Goal: Browse casually

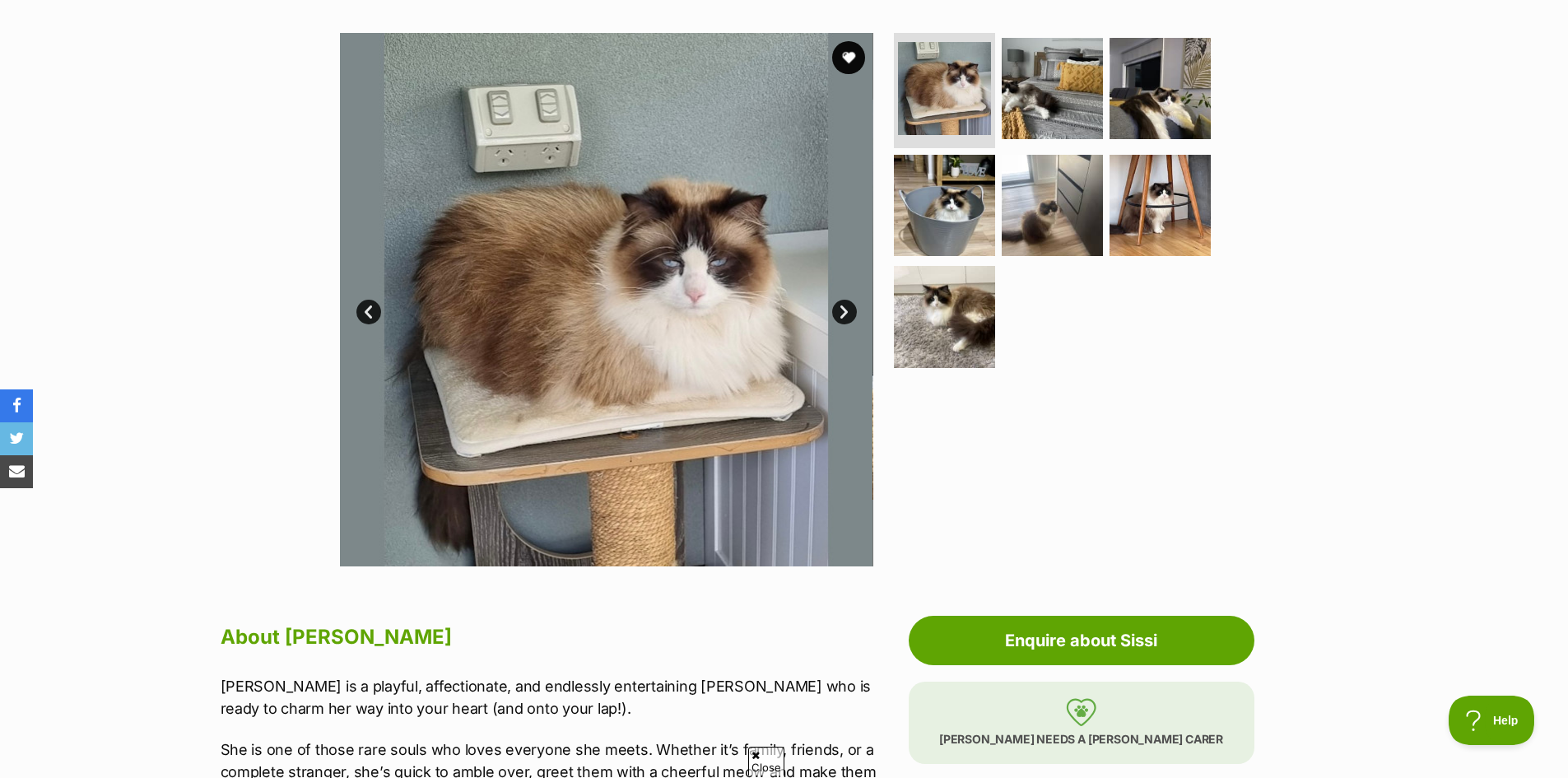
scroll to position [314, 0]
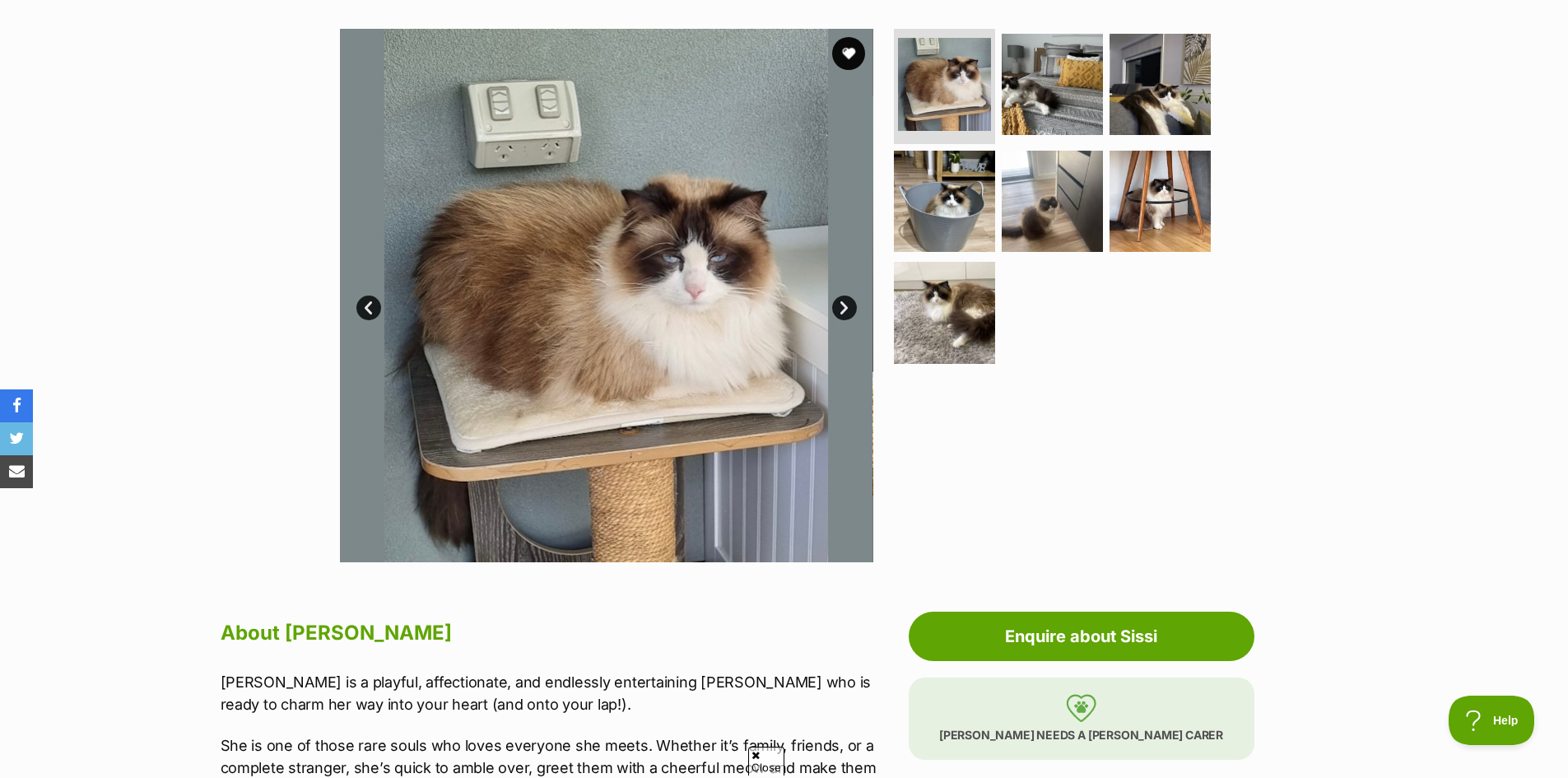
click at [850, 312] on link "Next" at bounding box center [844, 308] width 25 height 25
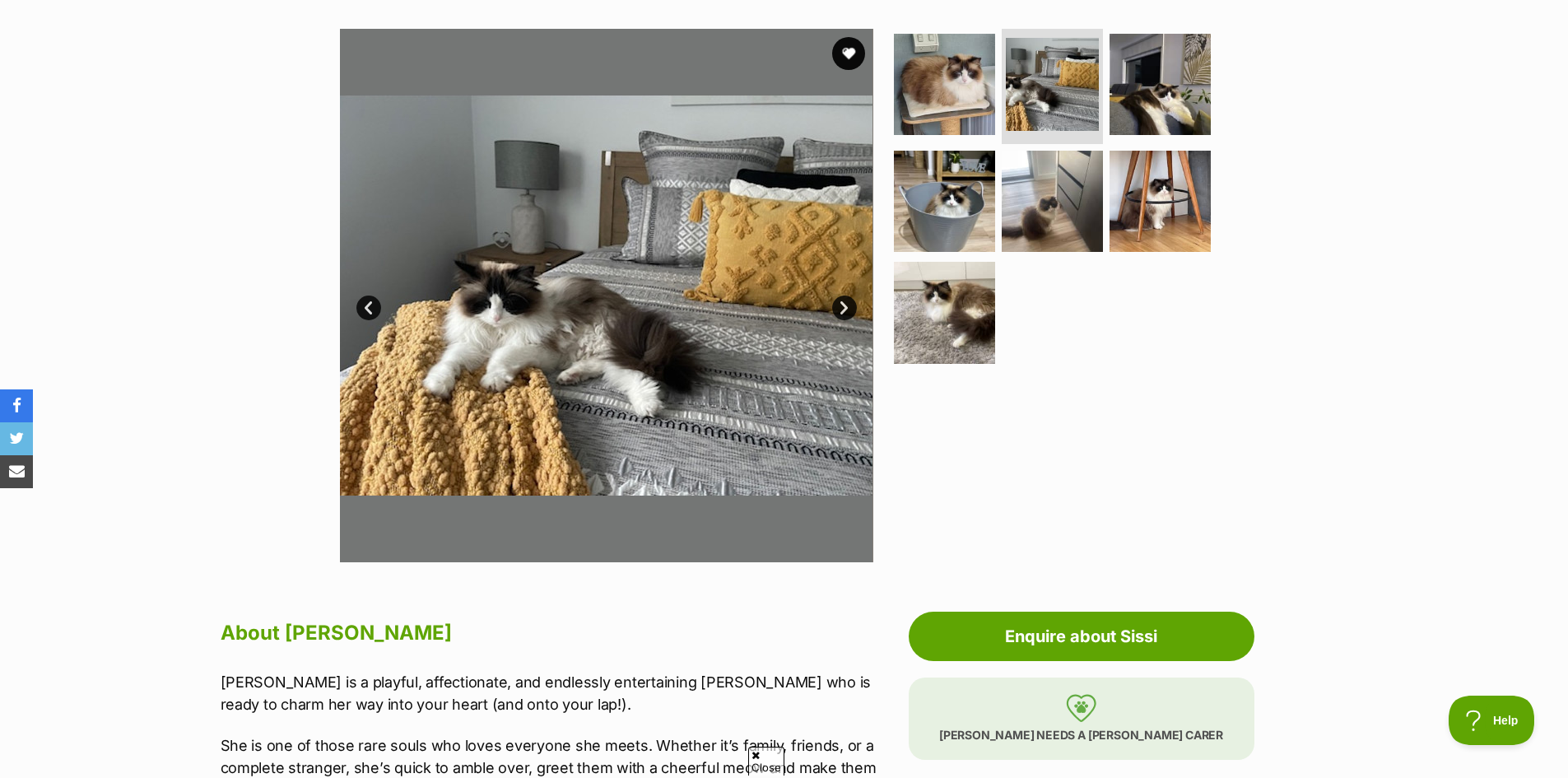
click at [842, 311] on link "Next" at bounding box center [844, 308] width 25 height 25
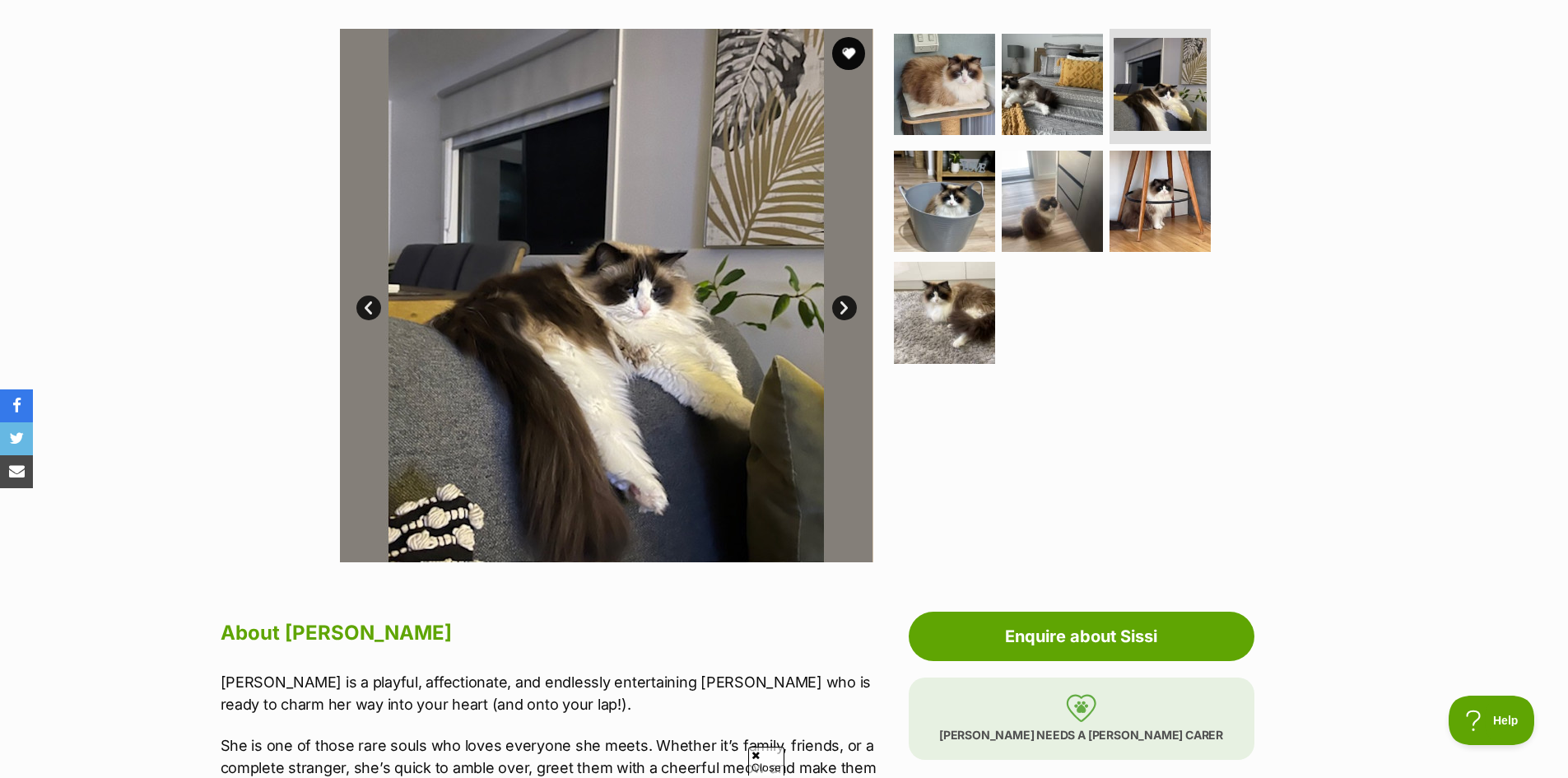
click at [842, 311] on link "Next" at bounding box center [844, 308] width 25 height 25
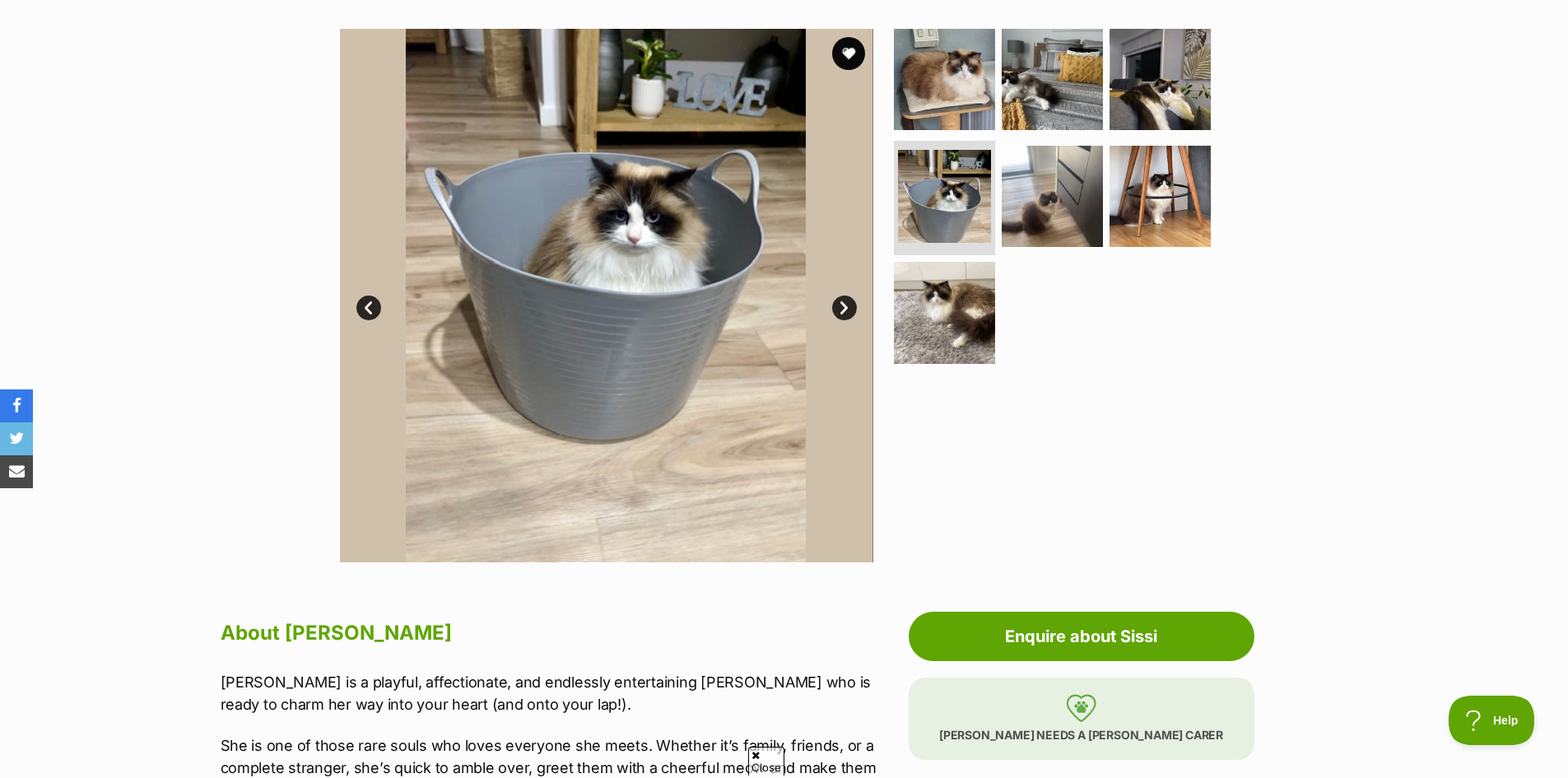
click at [842, 311] on link "Next" at bounding box center [844, 308] width 25 height 25
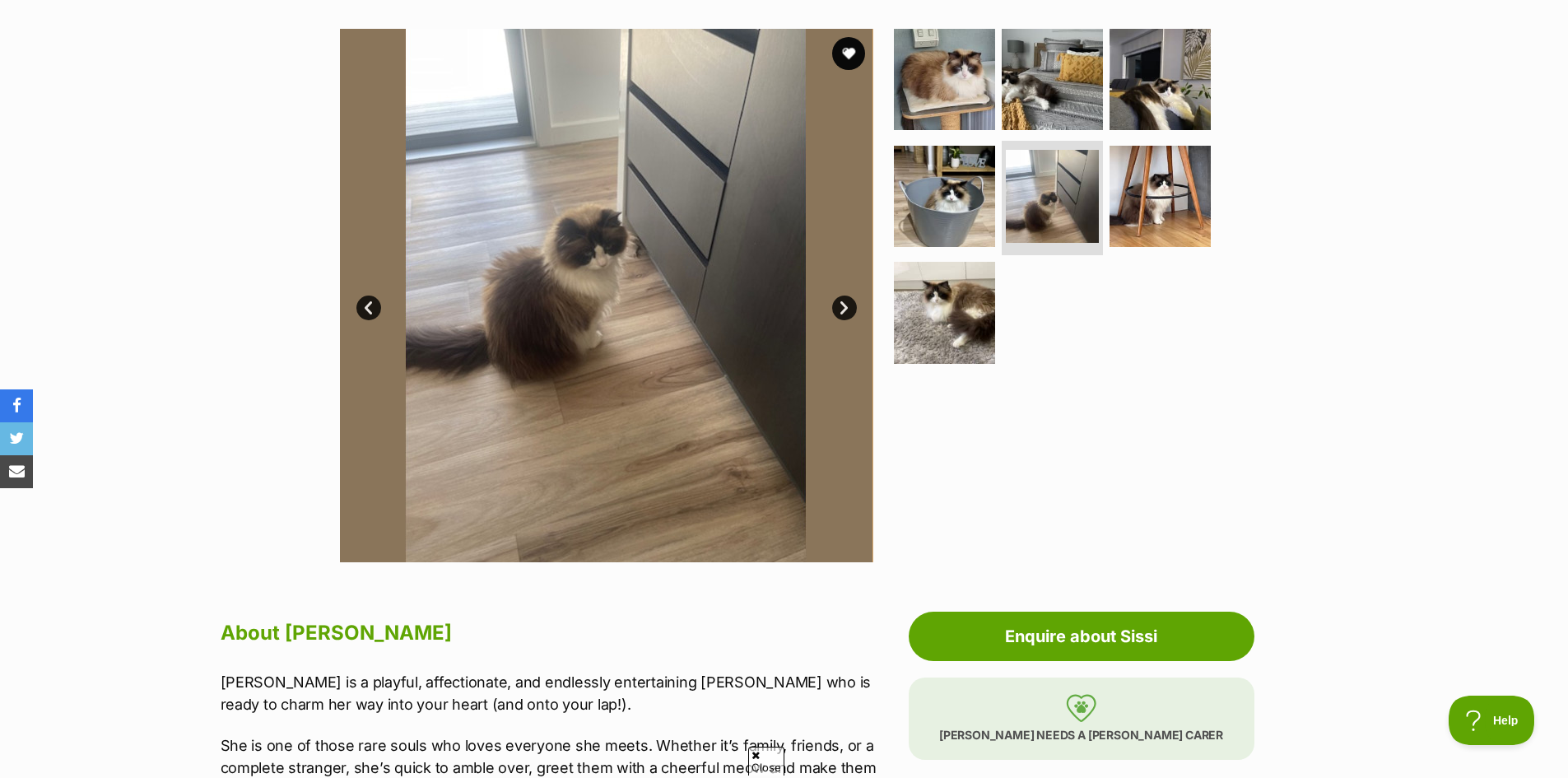
click at [842, 311] on link "Next" at bounding box center [844, 308] width 25 height 25
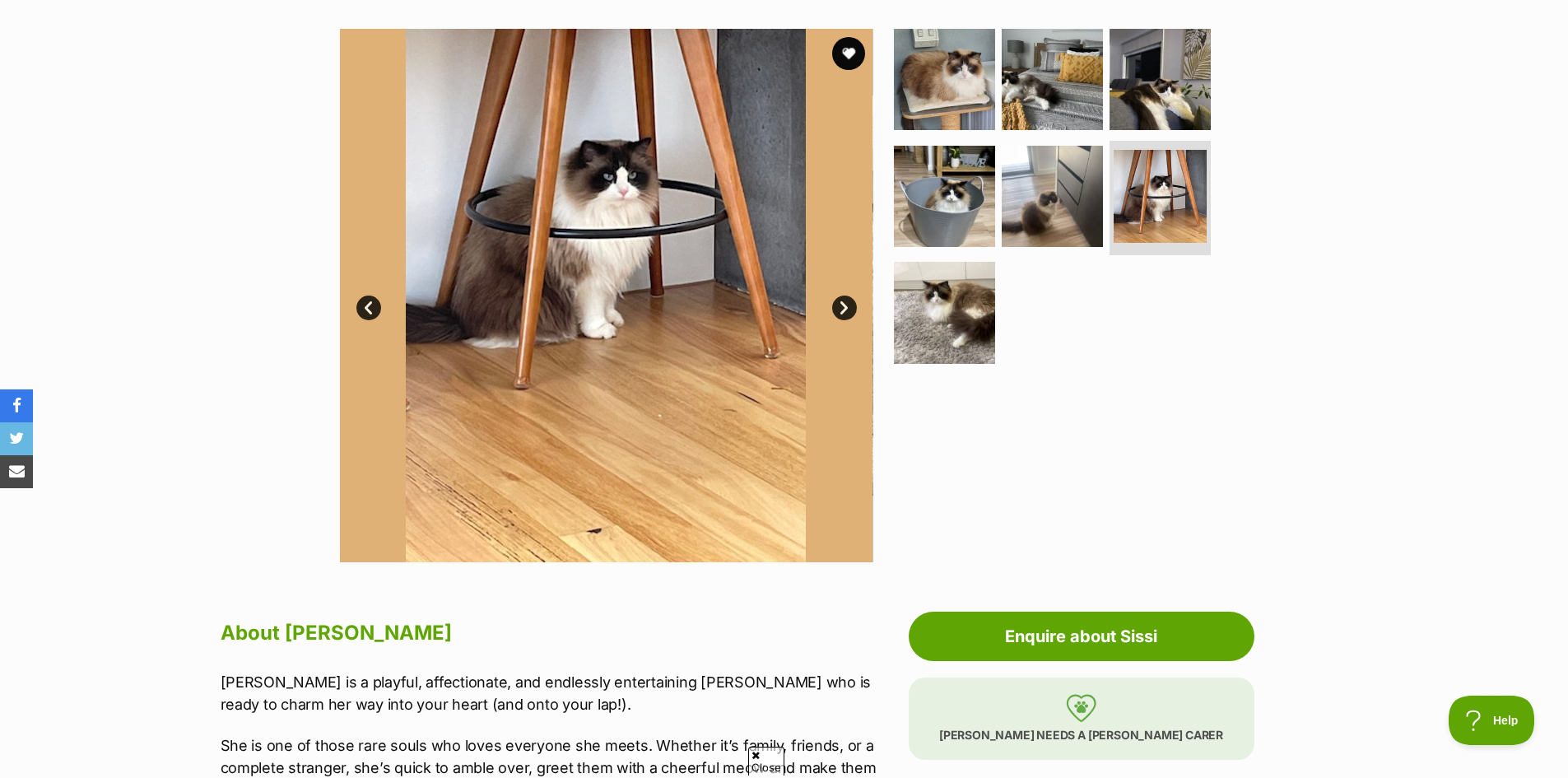
click at [842, 311] on link "Next" at bounding box center [844, 308] width 25 height 25
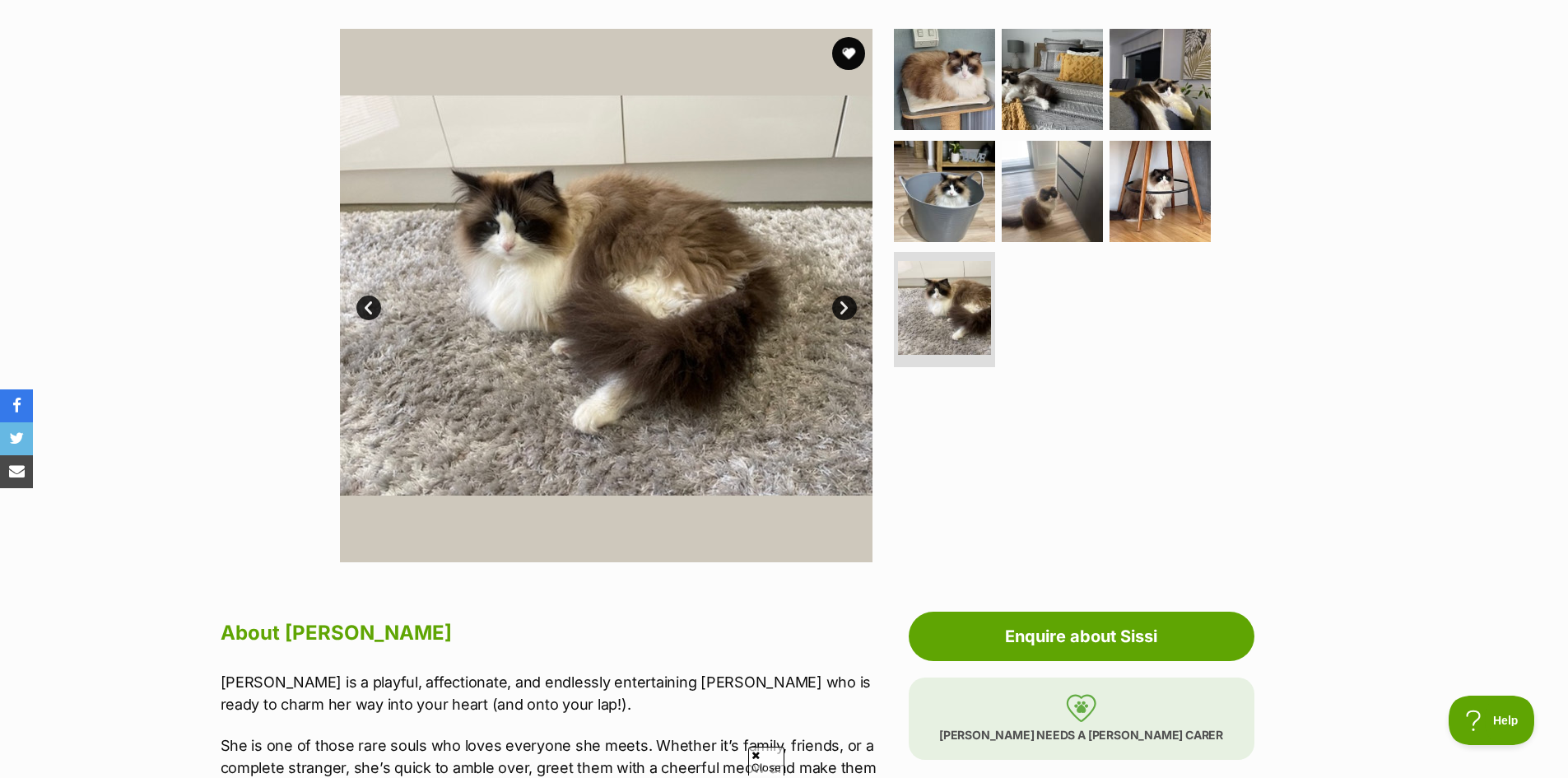
click at [842, 311] on link "Next" at bounding box center [844, 308] width 25 height 25
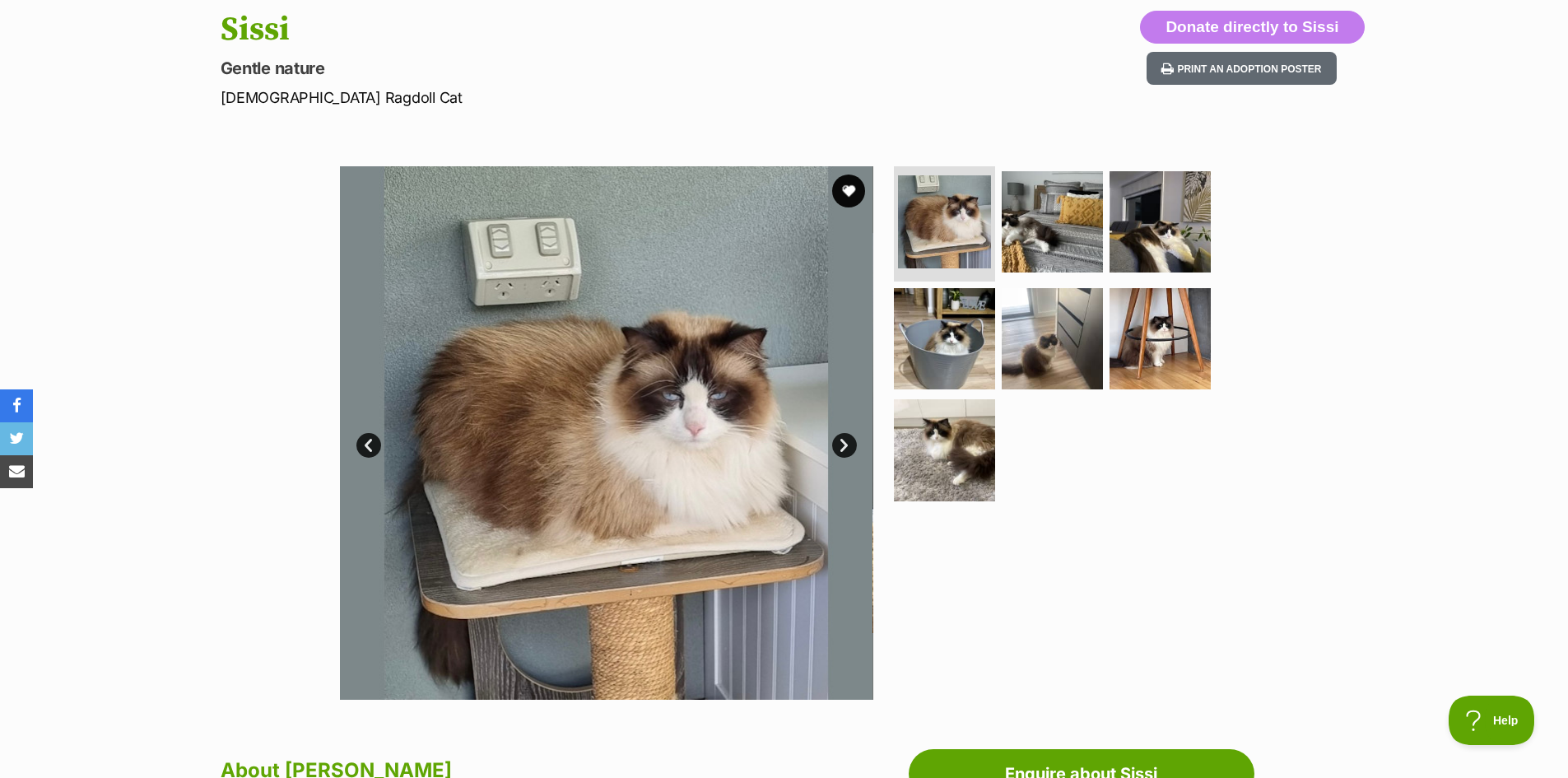
scroll to position [0, 0]
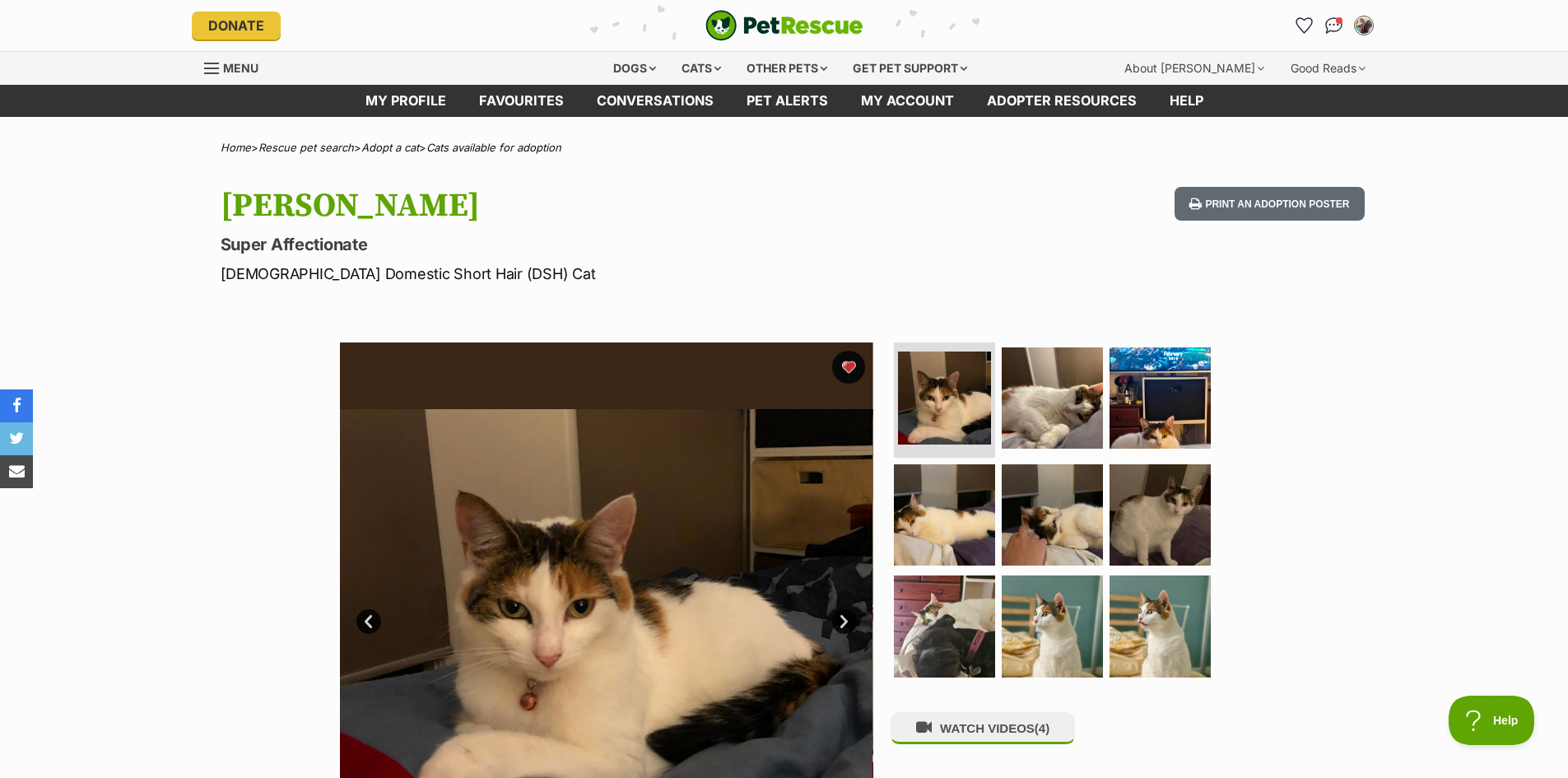
click at [840, 621] on link "Next" at bounding box center [844, 621] width 25 height 25
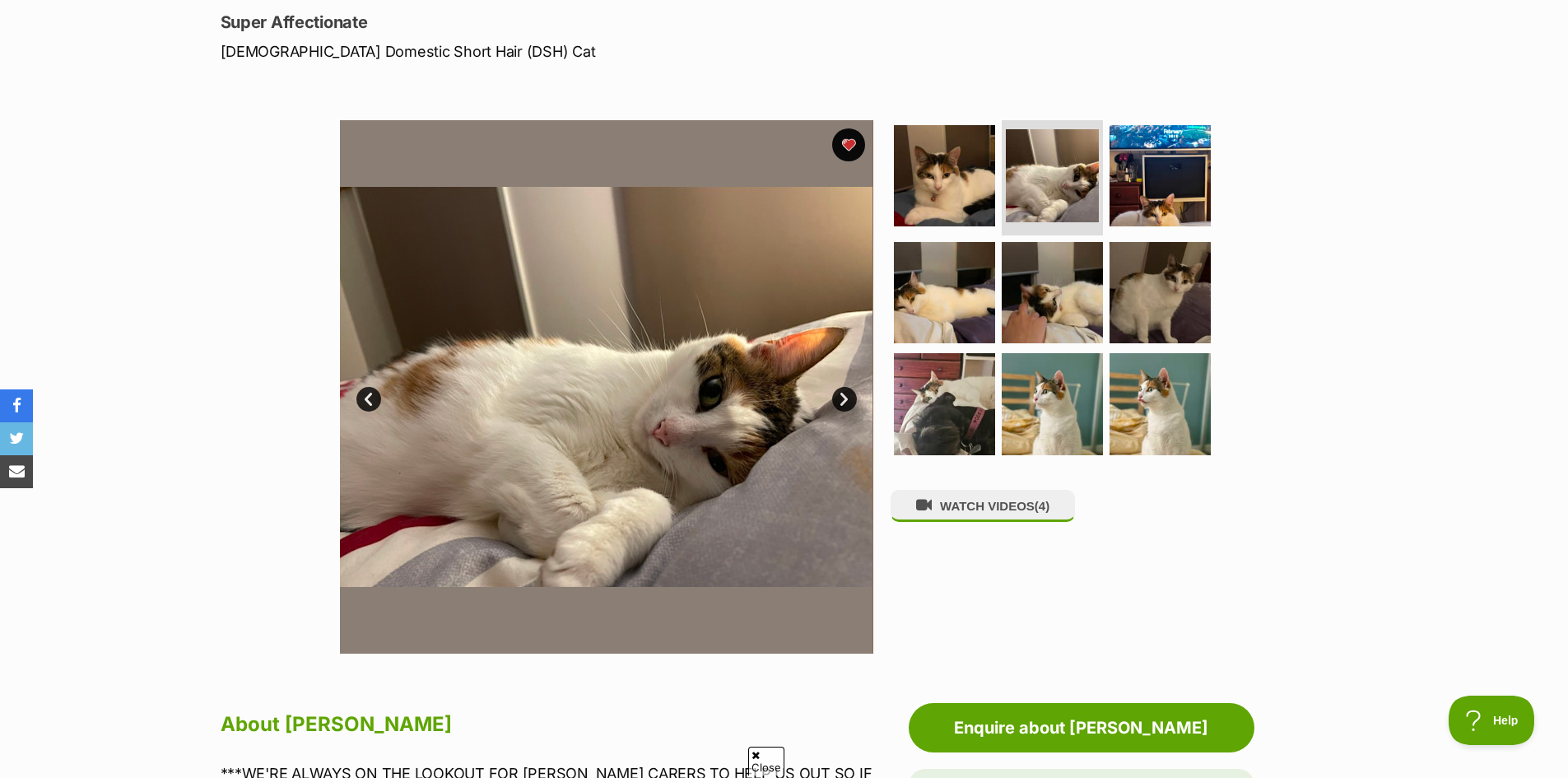
scroll to position [242, 0]
